Goal: Register for event/course

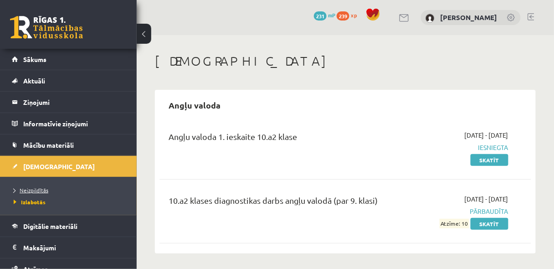
click at [41, 188] on span "Neizpildītās" at bounding box center [31, 189] width 35 height 7
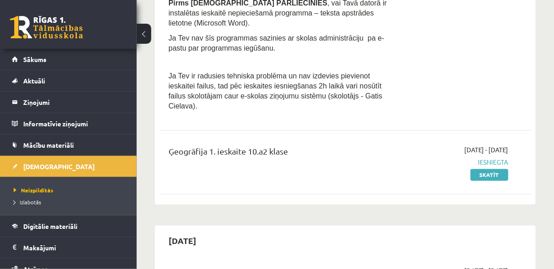
scroll to position [316, 0]
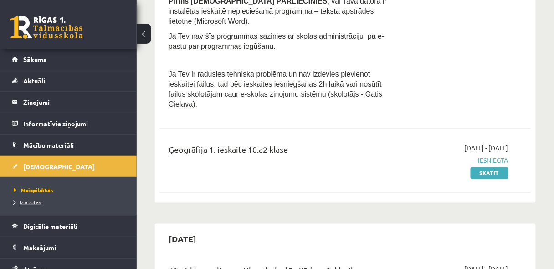
click at [22, 202] on span "Izlabotās" at bounding box center [27, 201] width 27 height 7
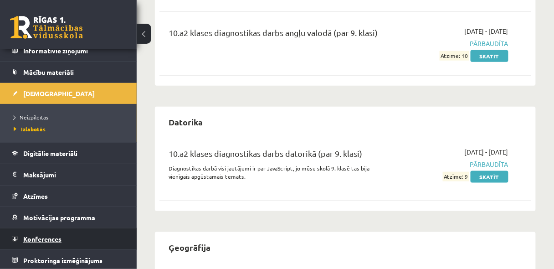
scroll to position [170, 0]
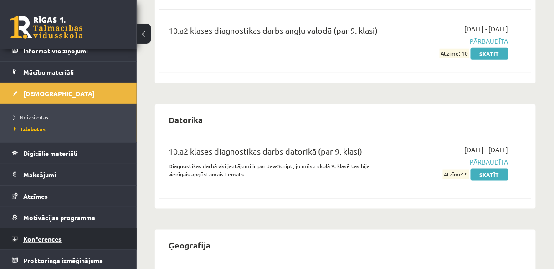
click at [47, 236] on span "Konferences" at bounding box center [42, 239] width 38 height 8
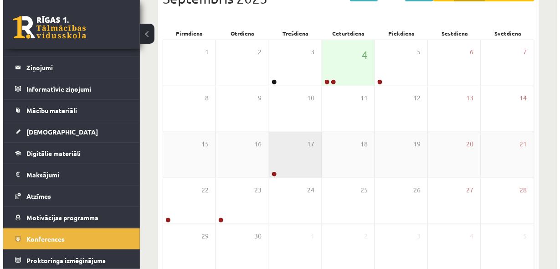
scroll to position [117, 0]
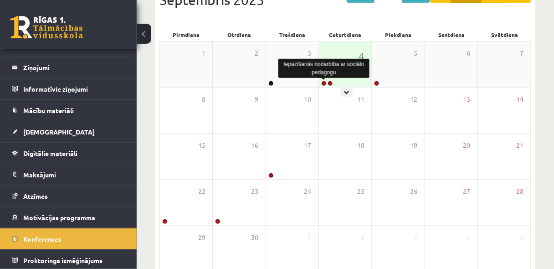
click at [323, 82] on link at bounding box center [323, 83] width 5 height 5
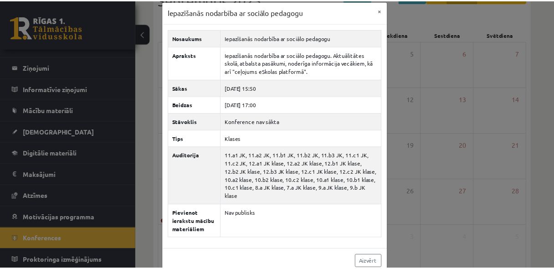
scroll to position [13, 0]
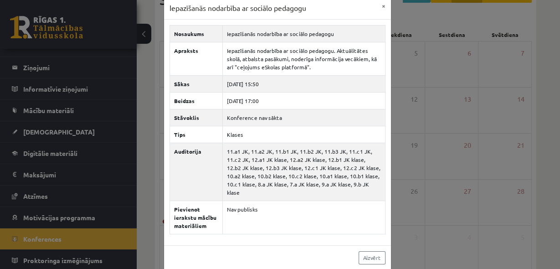
click at [406, 128] on div "Iepazīšanās nodarbība ar sociālo pedagogu × Nosaukums Iepazīšanās nodarbība ar …" at bounding box center [280, 134] width 560 height 269
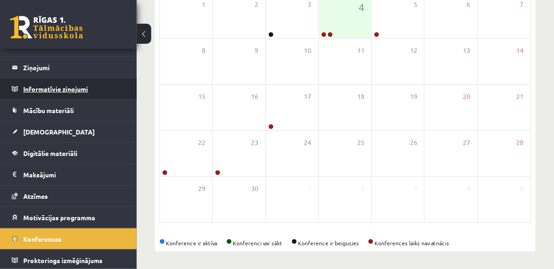
scroll to position [0, 0]
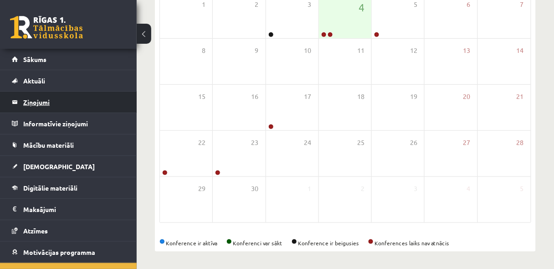
click at [39, 103] on legend "Ziņojumi 0" at bounding box center [74, 102] width 102 height 21
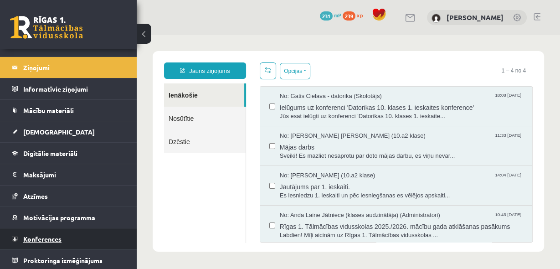
click at [39, 240] on span "Konferences" at bounding box center [42, 239] width 38 height 8
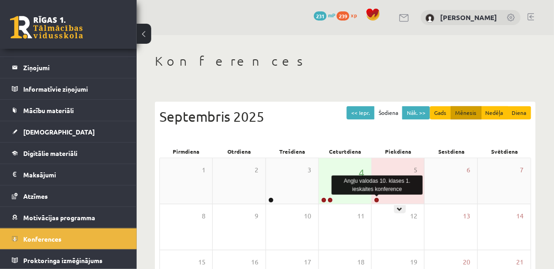
click at [377, 199] on link at bounding box center [376, 199] width 5 height 5
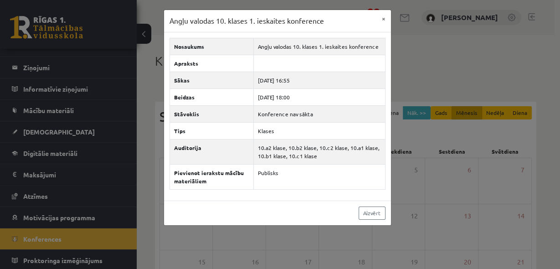
click at [377, 202] on div "Aizvērt" at bounding box center [277, 213] width 227 height 25
click at [374, 208] on link "Aizvērt" at bounding box center [372, 212] width 27 height 13
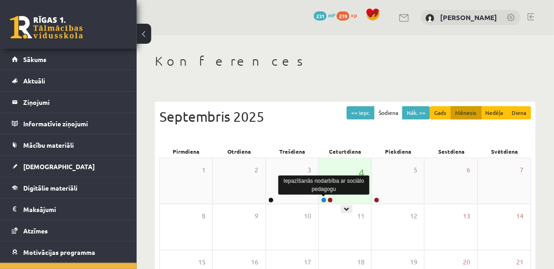
click at [325, 200] on link at bounding box center [323, 199] width 5 height 5
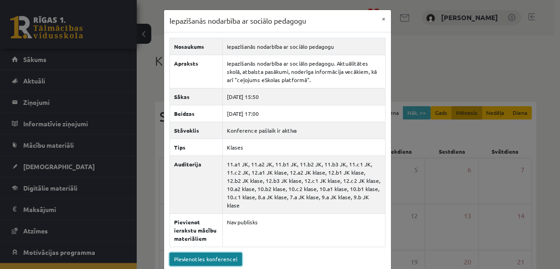
click at [222, 253] on link "Pievienoties konferencei" at bounding box center [206, 259] width 72 height 13
